Goal: Task Accomplishment & Management: Manage account settings

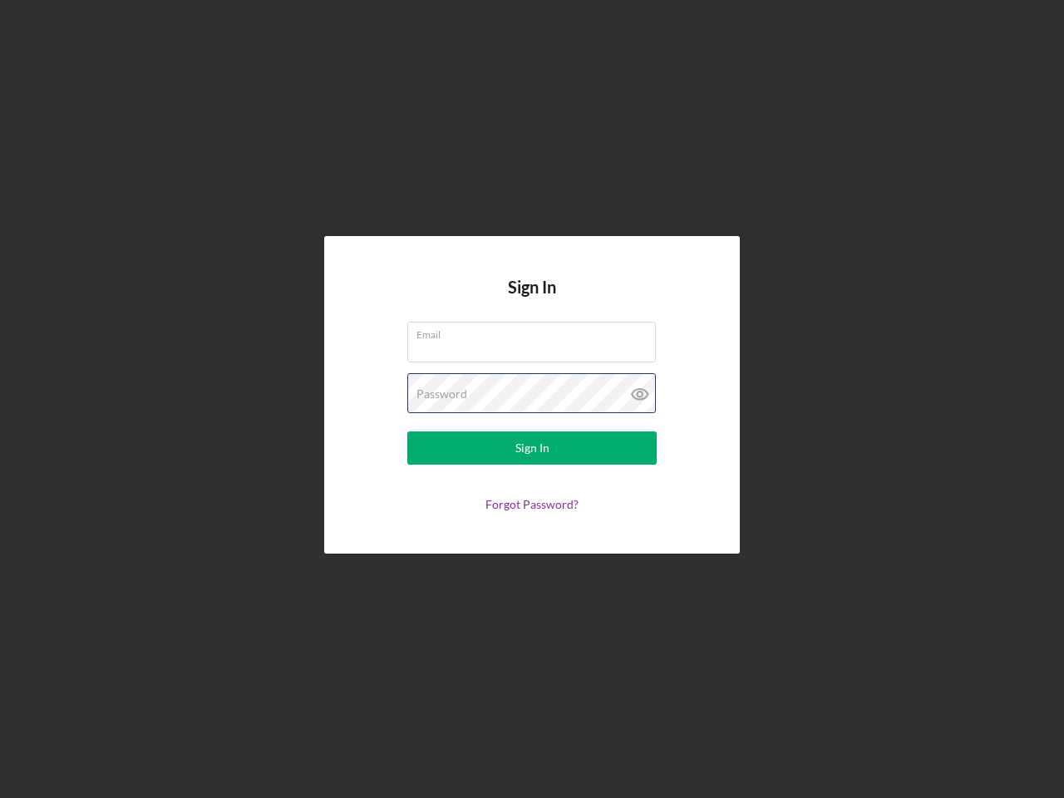
click at [532, 399] on div "Password" at bounding box center [531, 394] width 249 height 42
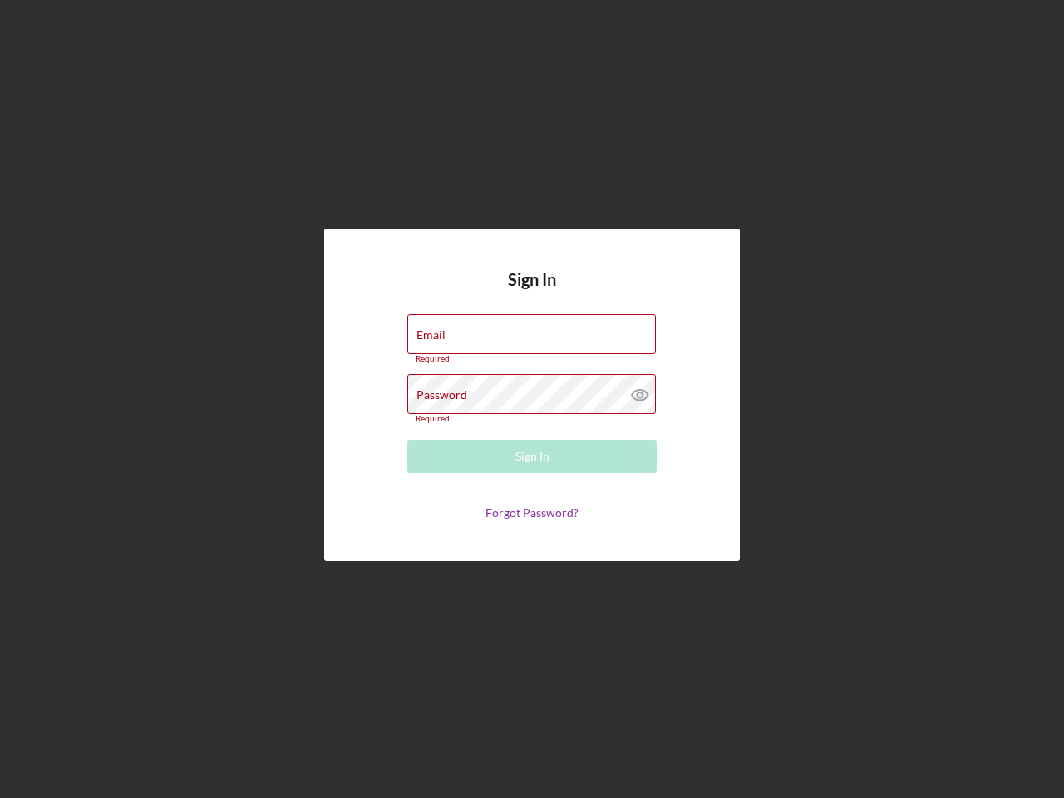
click at [640, 394] on icon at bounding box center [641, 395] width 42 height 42
